Goal: Find specific page/section: Find specific page/section

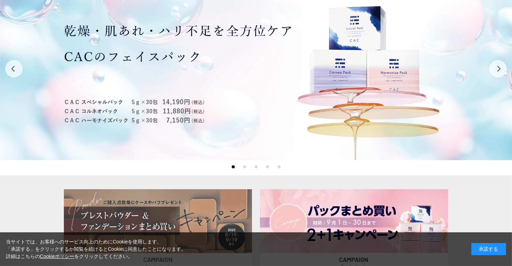
scroll to position [35, 0]
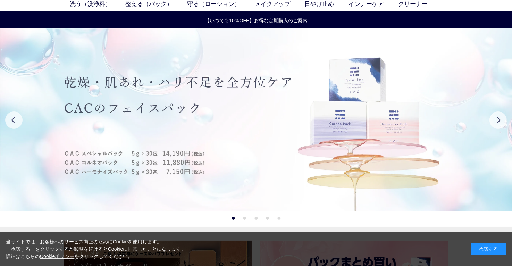
drag, startPoint x: 255, startPoint y: 137, endPoint x: 172, endPoint y: 153, distance: 84.0
click at [172, 153] on img at bounding box center [256, 119] width 513 height 183
click at [296, 159] on img at bounding box center [256, 119] width 513 height 183
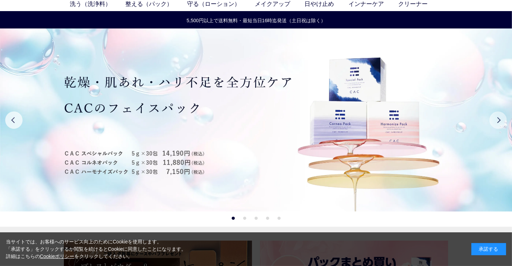
click at [495, 119] on button "Next" at bounding box center [498, 119] width 17 height 17
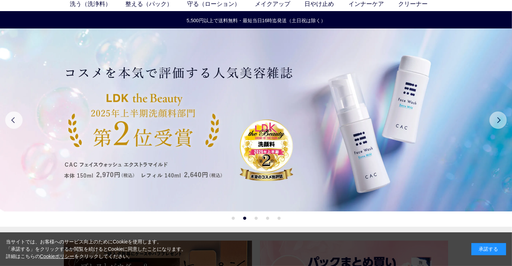
click at [495, 119] on button "Next" at bounding box center [498, 119] width 17 height 17
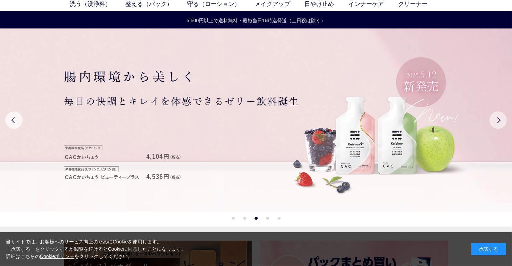
click at [495, 119] on button "Next" at bounding box center [498, 119] width 17 height 17
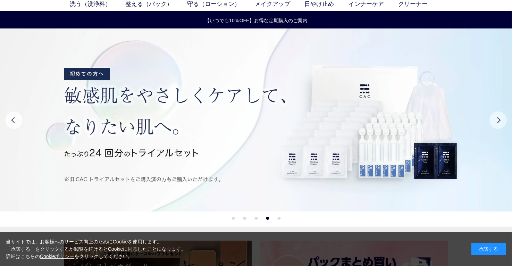
click at [495, 119] on button "Next" at bounding box center [498, 119] width 17 height 17
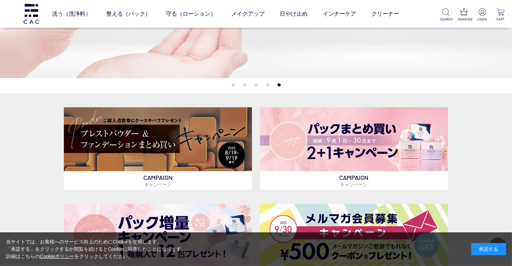
scroll to position [174, 0]
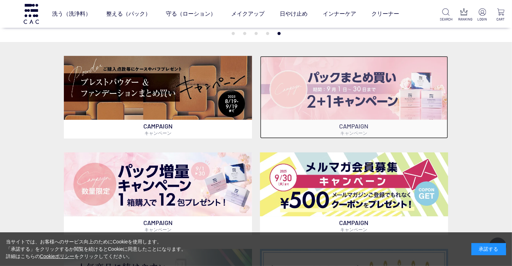
click at [269, 111] on img at bounding box center [354, 88] width 188 height 64
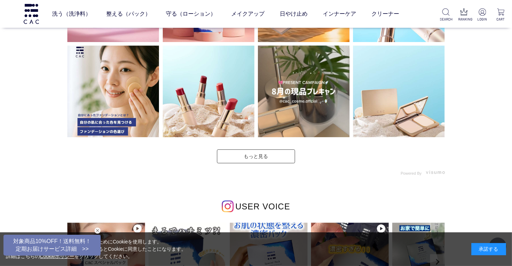
scroll to position [2049, 0]
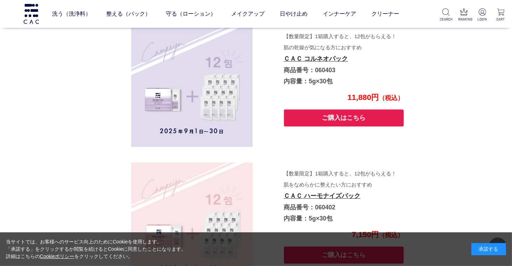
scroll to position [2102, 0]
